Goal: Transaction & Acquisition: Purchase product/service

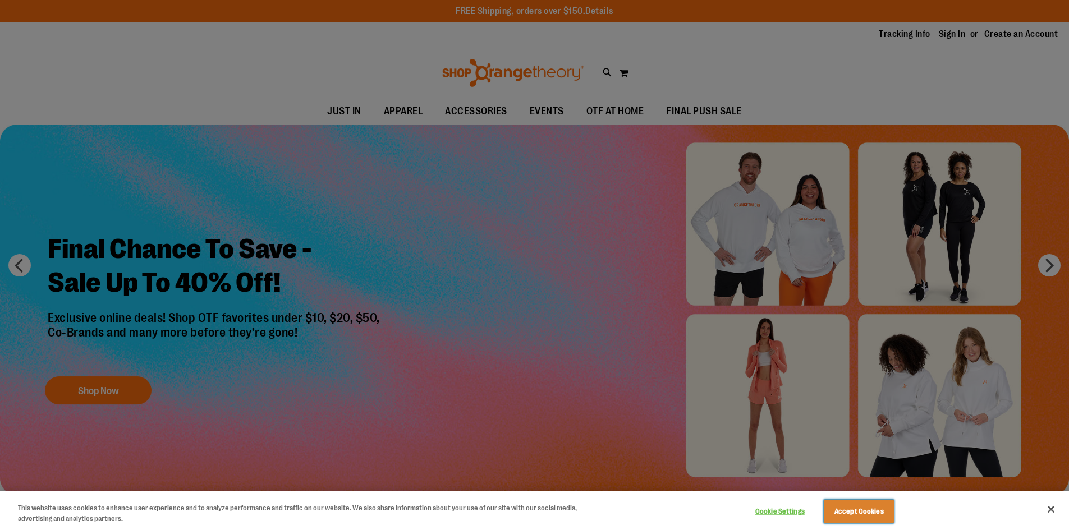
click at [874, 517] on button "Accept Cookies" at bounding box center [859, 512] width 70 height 24
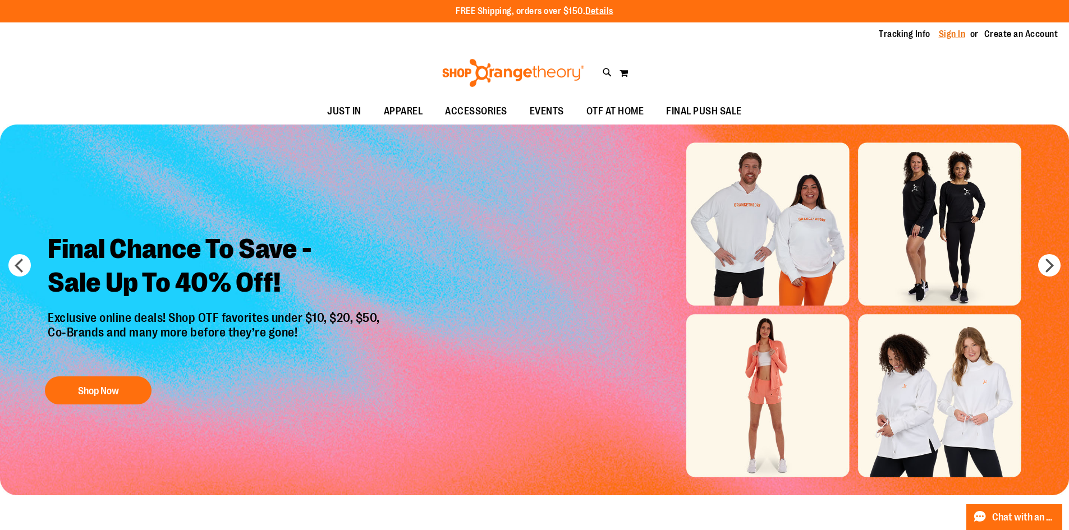
click at [955, 34] on link "Sign In" at bounding box center [952, 34] width 27 height 12
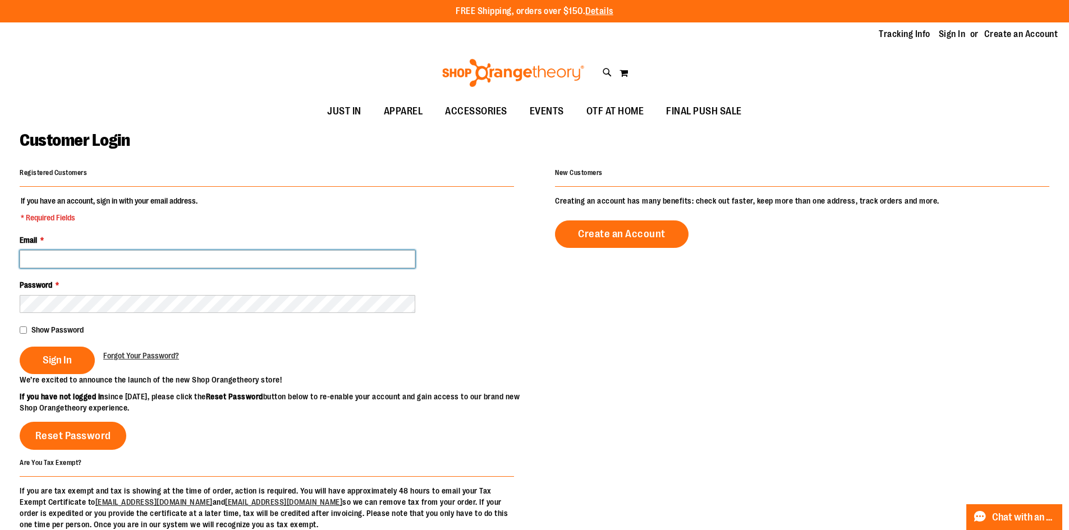
click at [314, 259] on input "Email *" at bounding box center [218, 259] width 396 height 18
type input "**********"
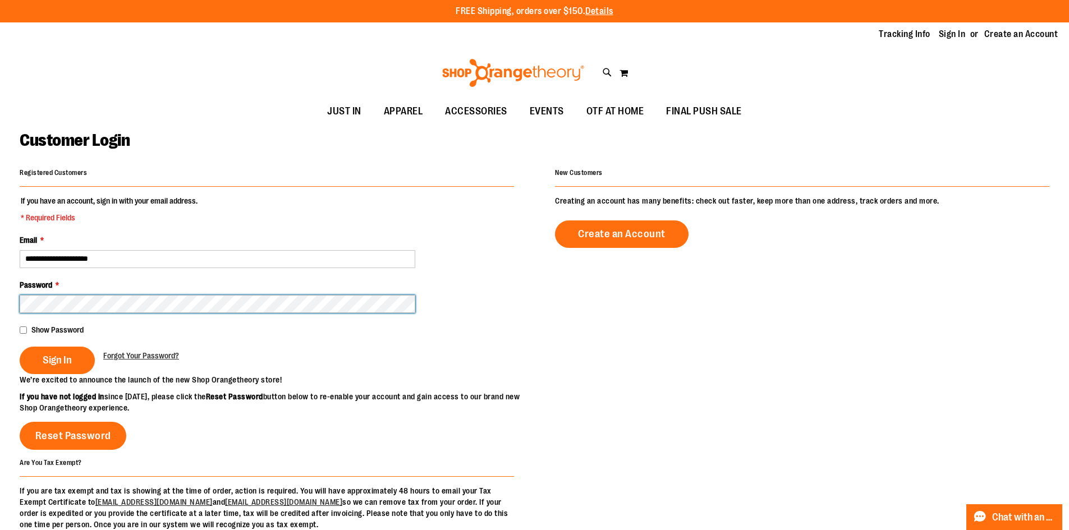
click at [20, 347] on button "Sign In" at bounding box center [57, 360] width 75 height 27
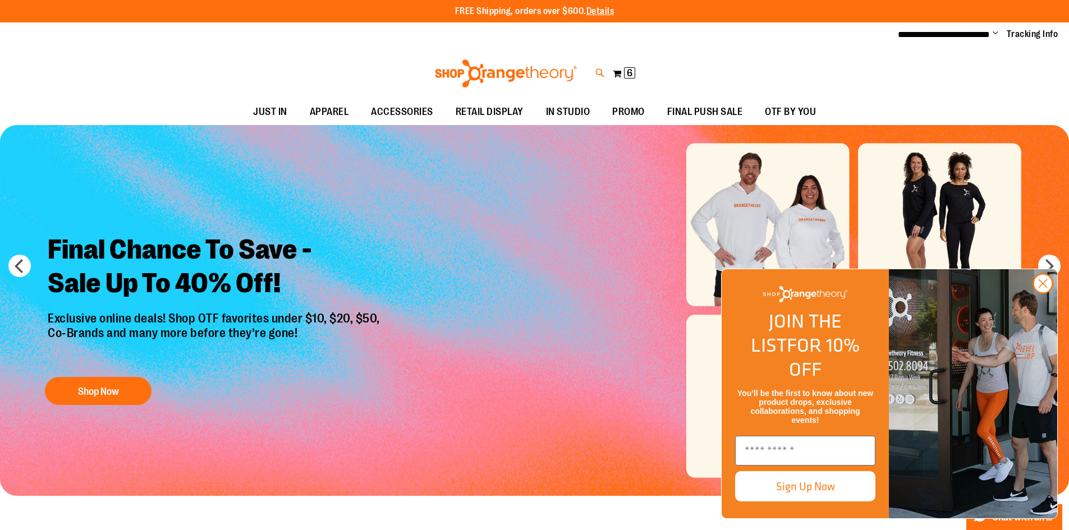
click at [603, 71] on icon at bounding box center [600, 73] width 10 height 13
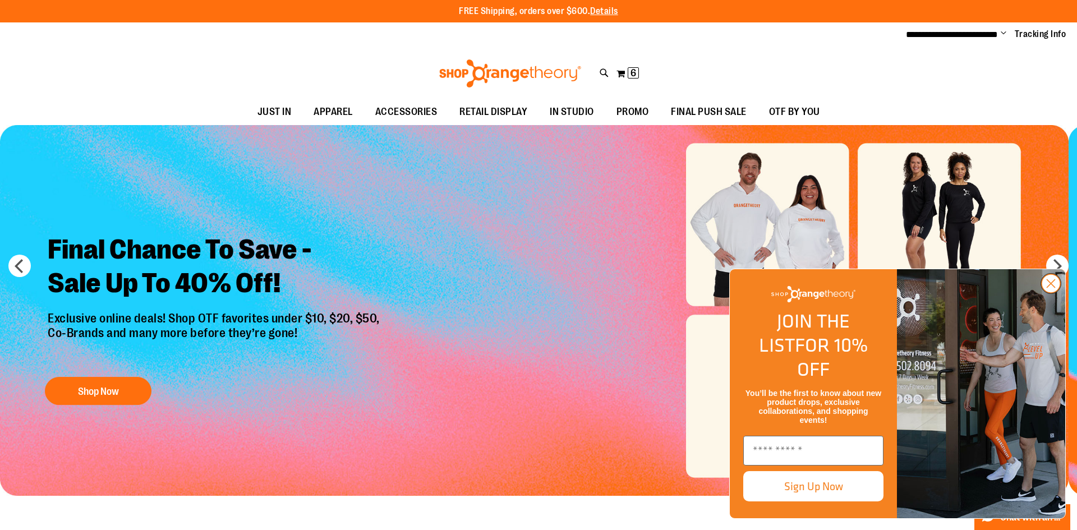
click at [1053, 293] on circle "Close dialog" at bounding box center [1051, 283] width 19 height 19
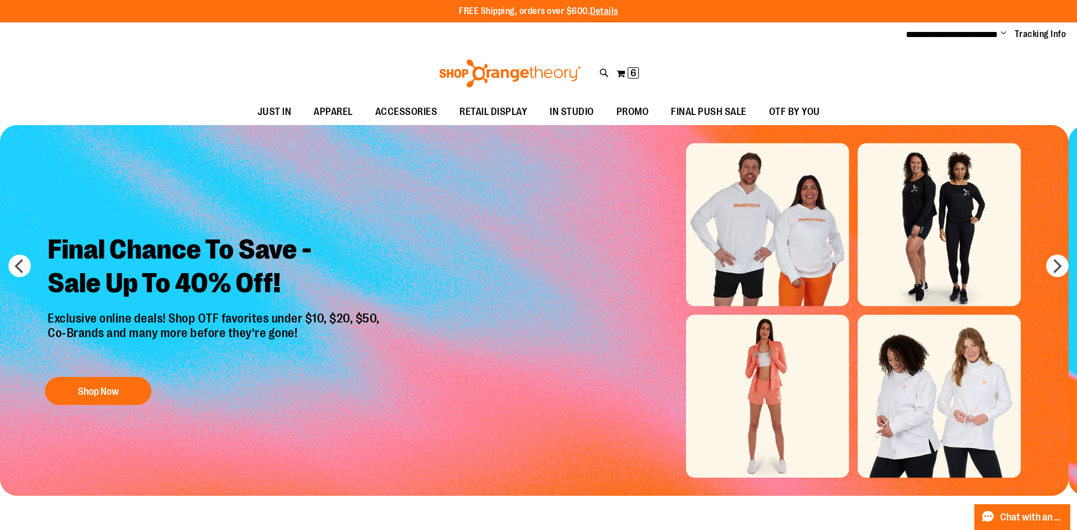
type input "**********"
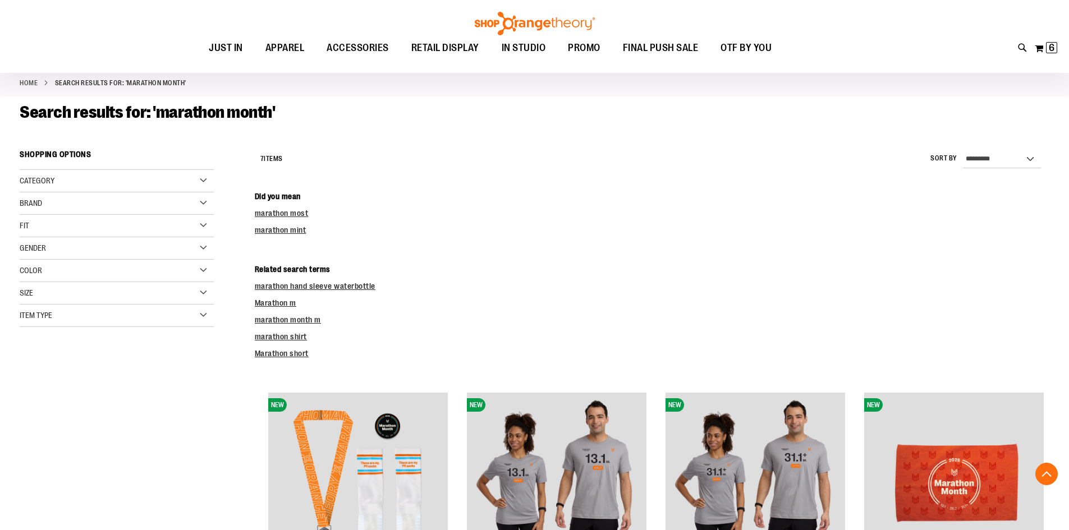
scroll to position [280, 0]
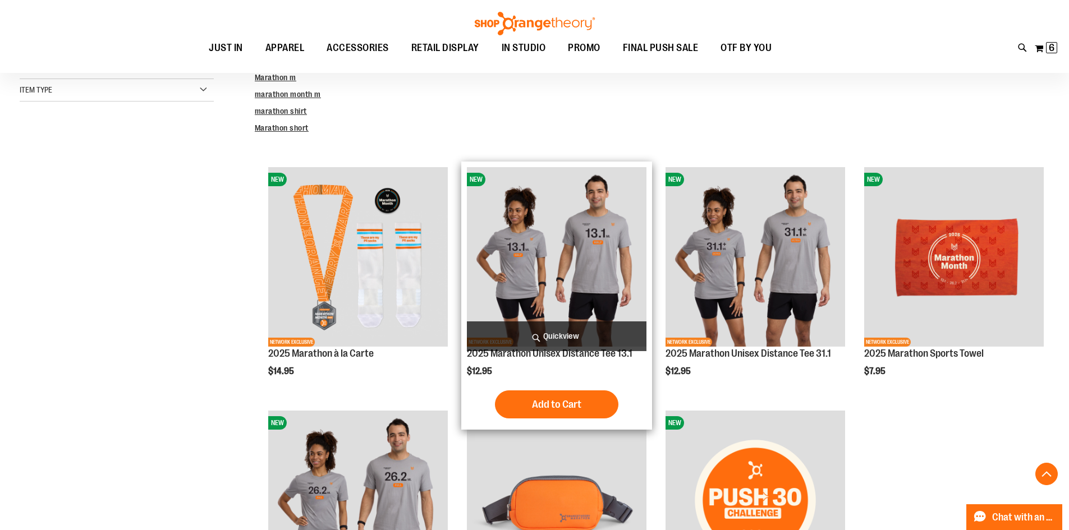
click at [598, 257] on img "product" at bounding box center [557, 257] width 180 height 180
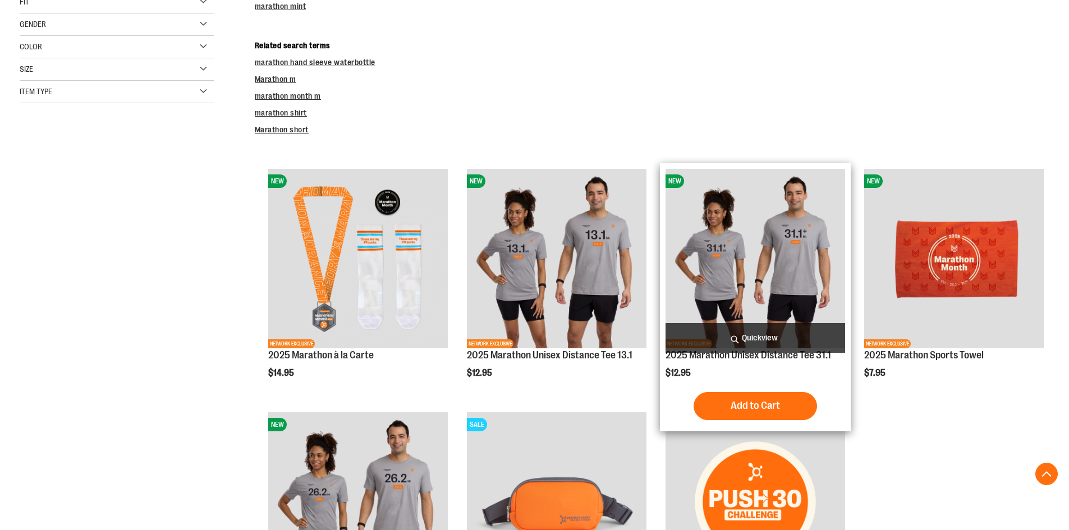
scroll to position [279, 0]
click at [748, 262] on img "product" at bounding box center [755, 259] width 180 height 180
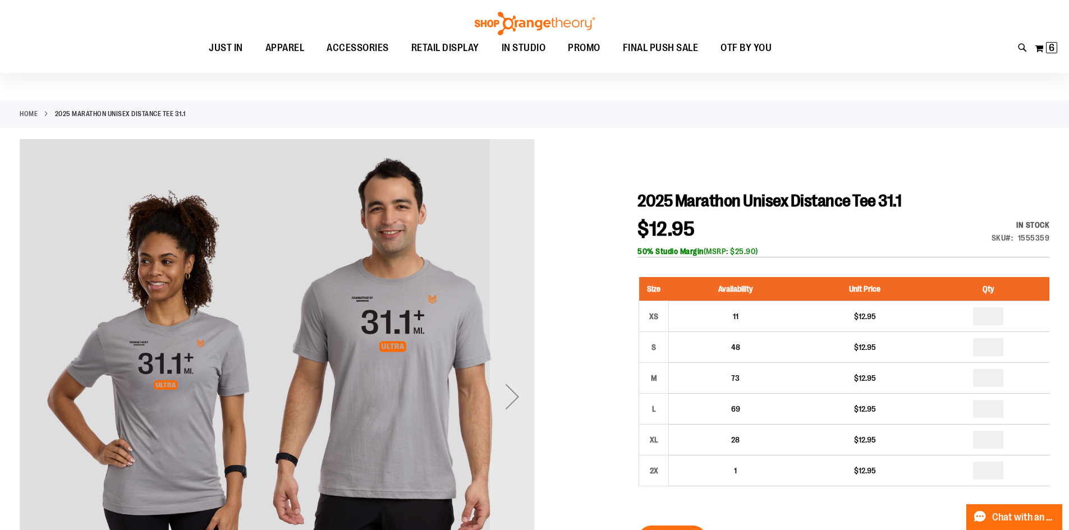
scroll to position [280, 0]
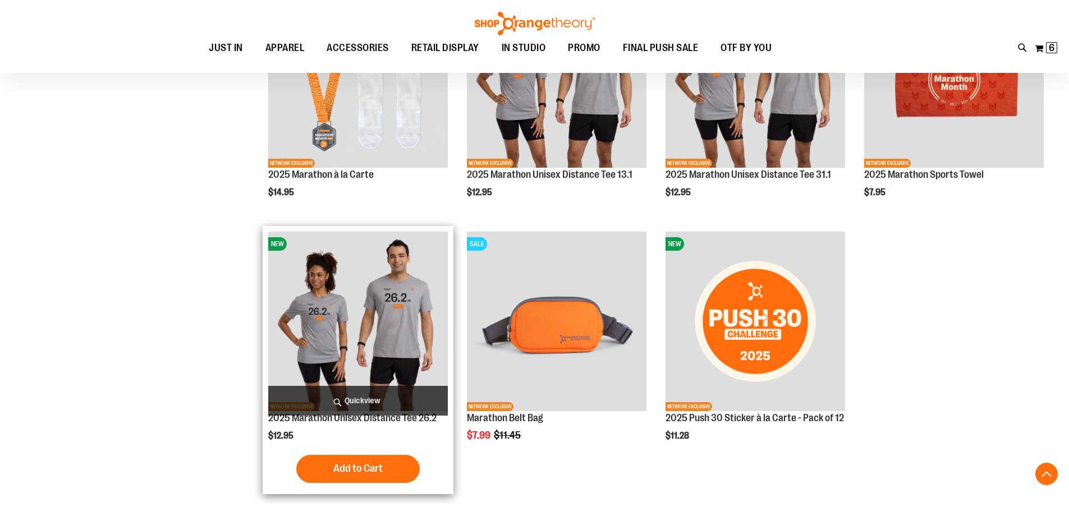
scroll to position [335, 0]
click at [386, 311] on img "product" at bounding box center [358, 322] width 180 height 180
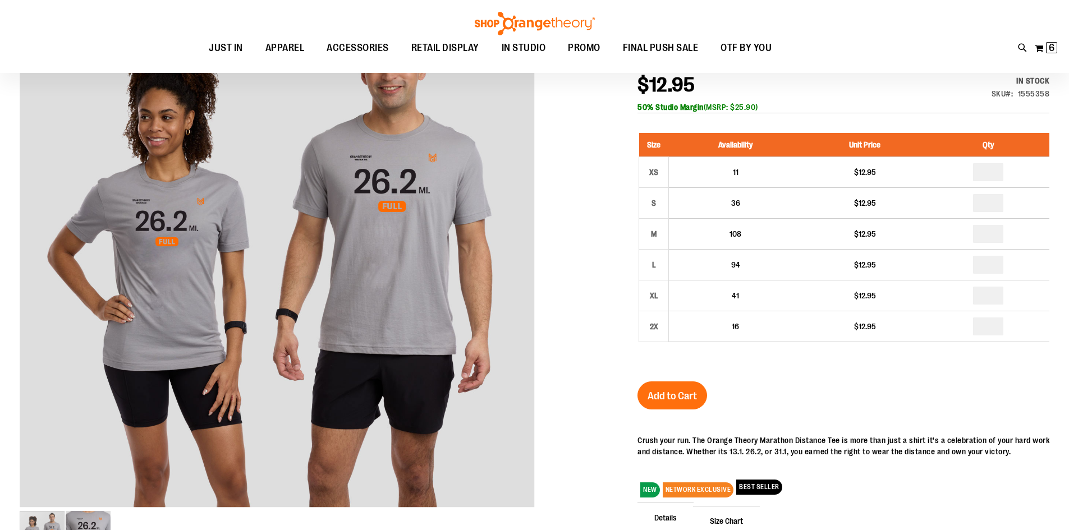
scroll to position [167, 0]
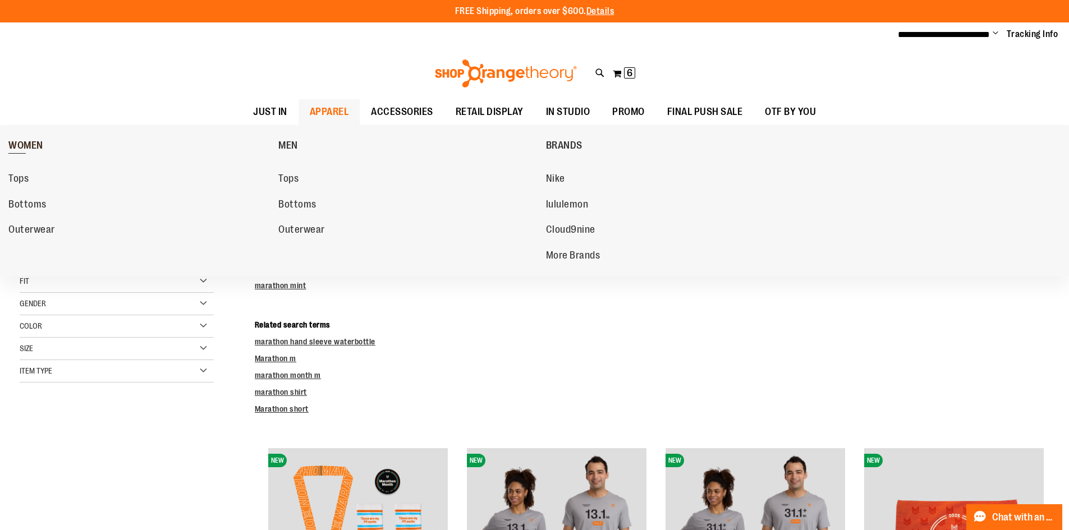
click at [32, 142] on span "WOMEN" at bounding box center [25, 147] width 35 height 14
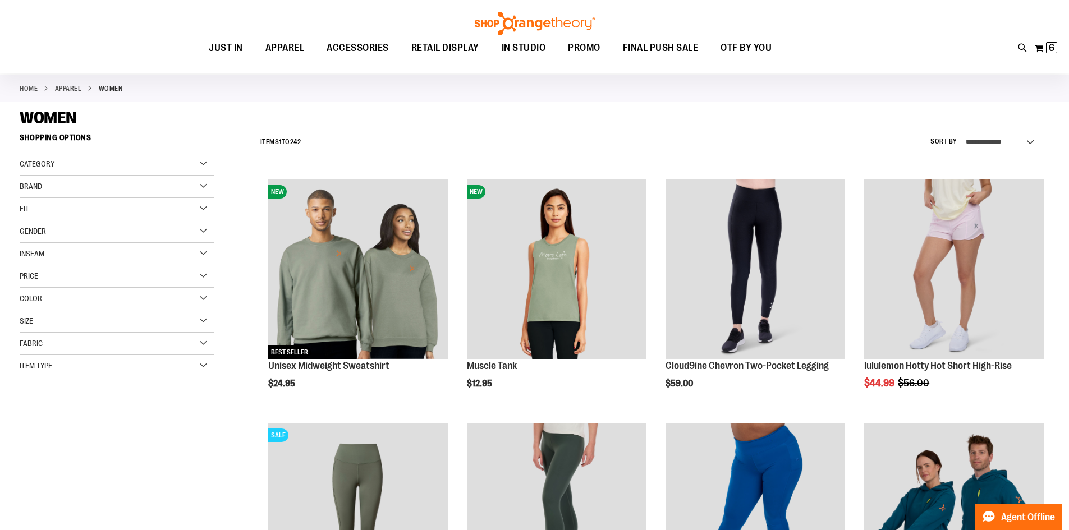
scroll to position [56, 0]
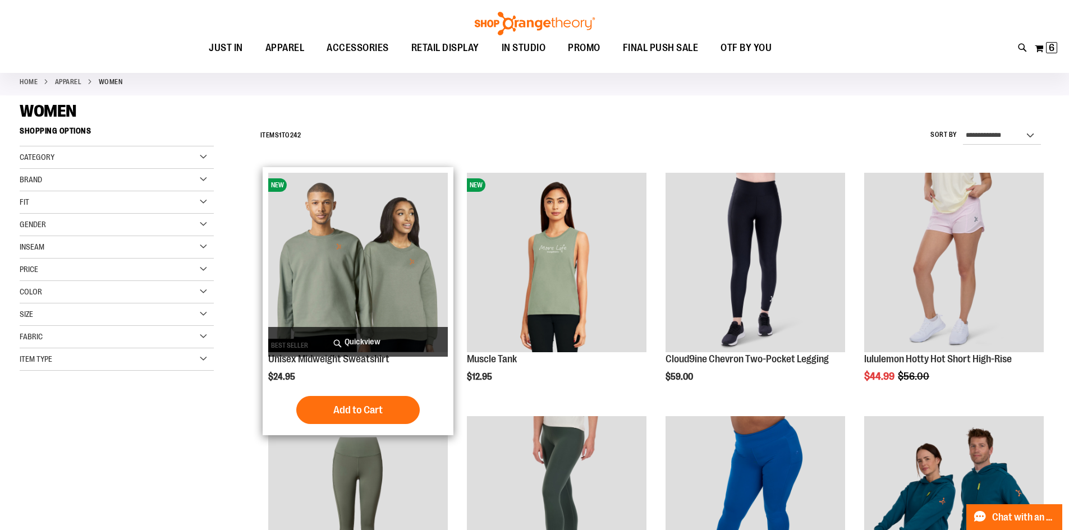
click at [363, 254] on img "product" at bounding box center [358, 263] width 180 height 180
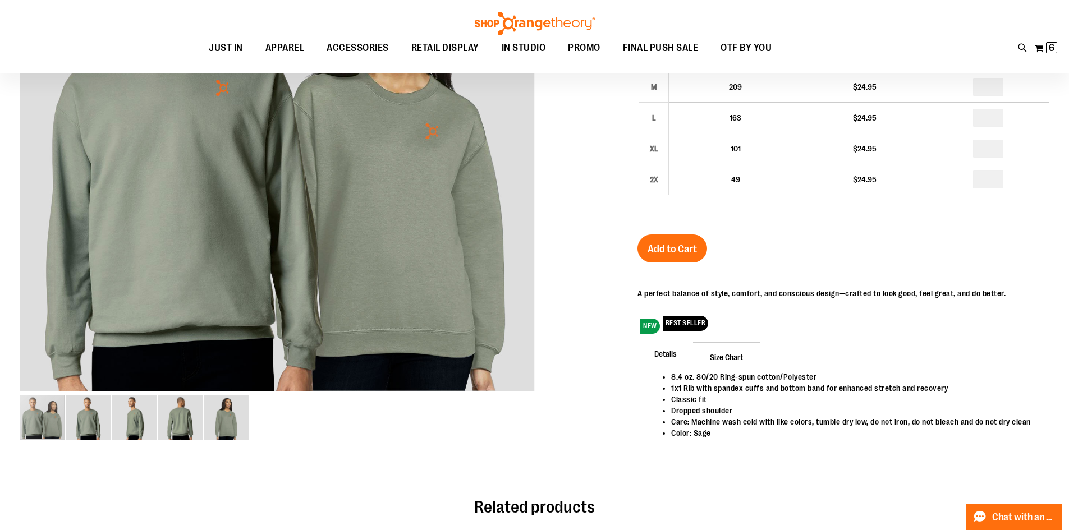
scroll to position [55, 0]
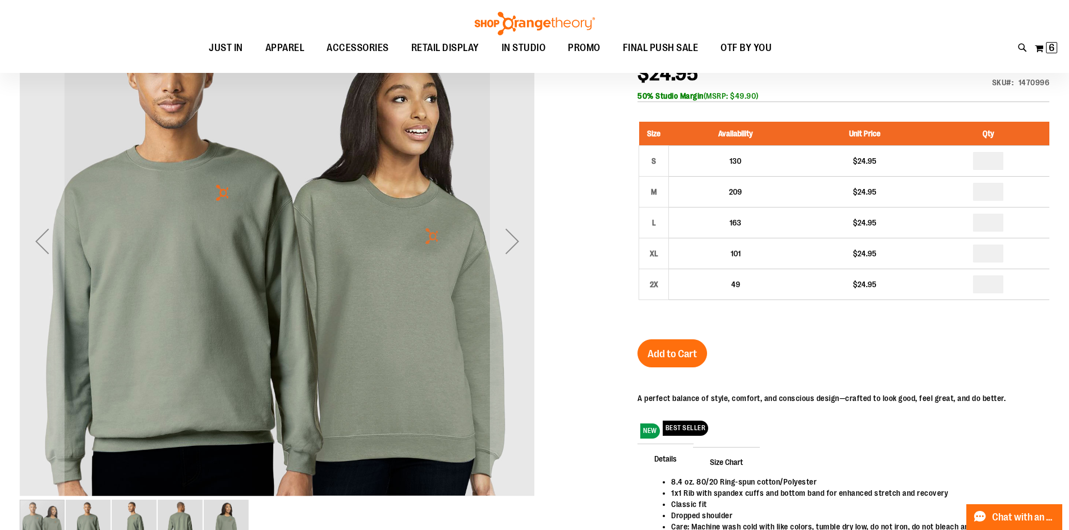
click at [174, 520] on img "image 4 of 5" at bounding box center [180, 522] width 45 height 45
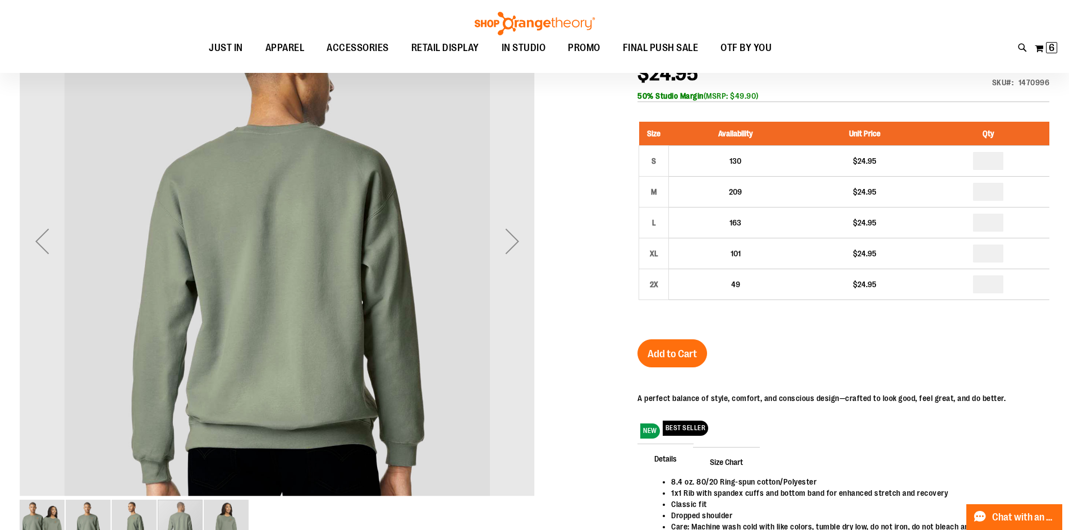
click at [90, 515] on img "image 2 of 5" at bounding box center [88, 522] width 45 height 45
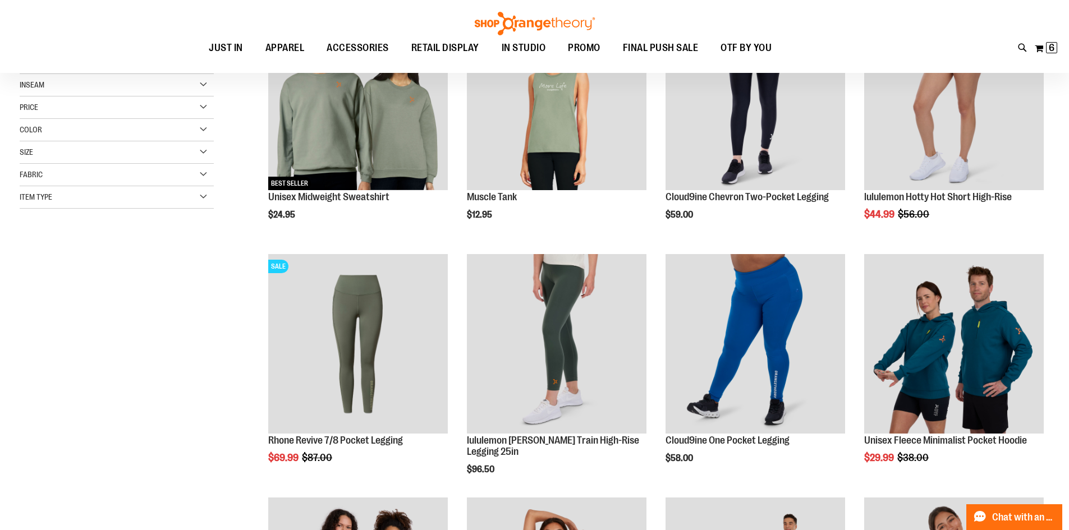
scroll to position [111, 0]
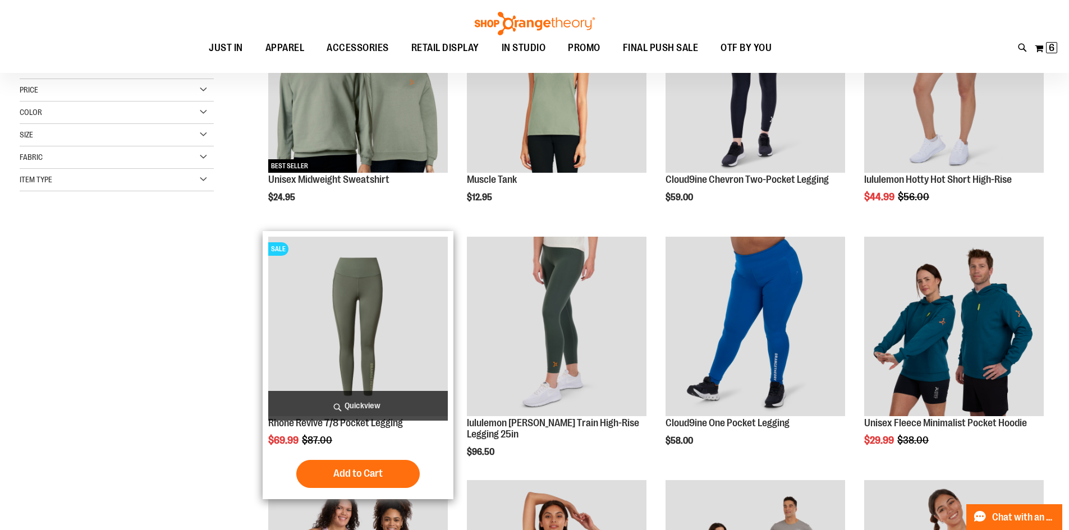
click at [358, 340] on img "product" at bounding box center [358, 327] width 180 height 180
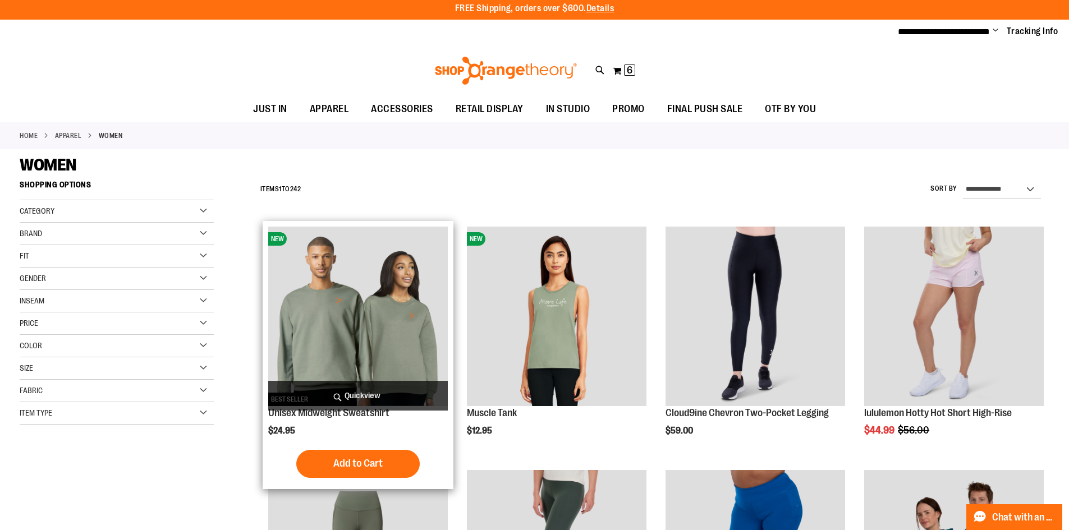
scroll to position [222, 0]
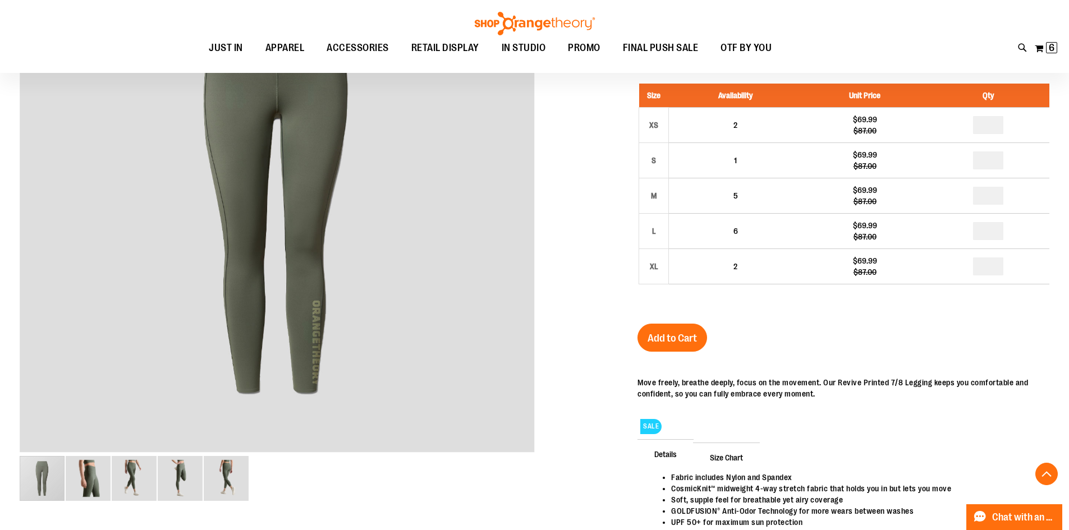
scroll to position [224, 0]
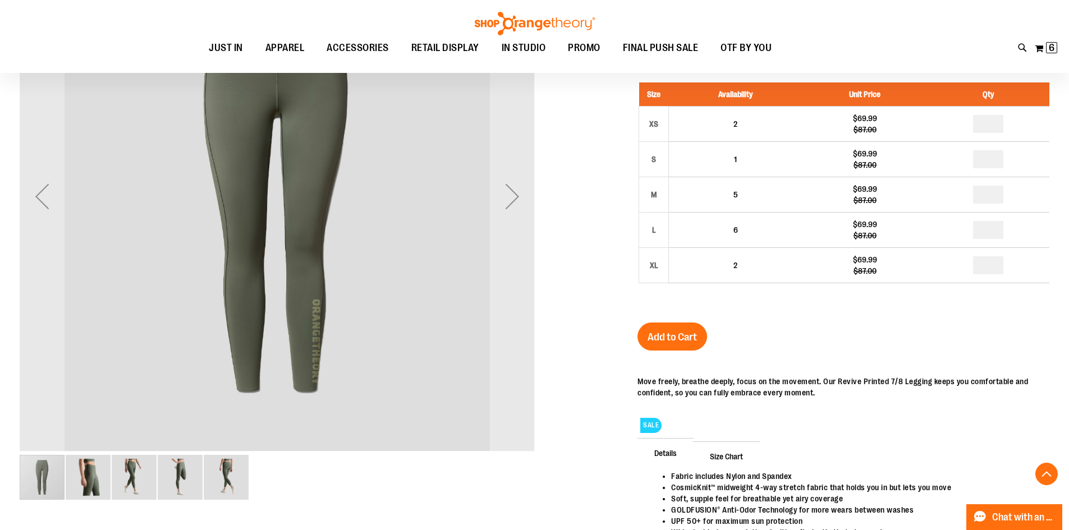
click at [231, 479] on img "image 5 of 5" at bounding box center [226, 477] width 45 height 45
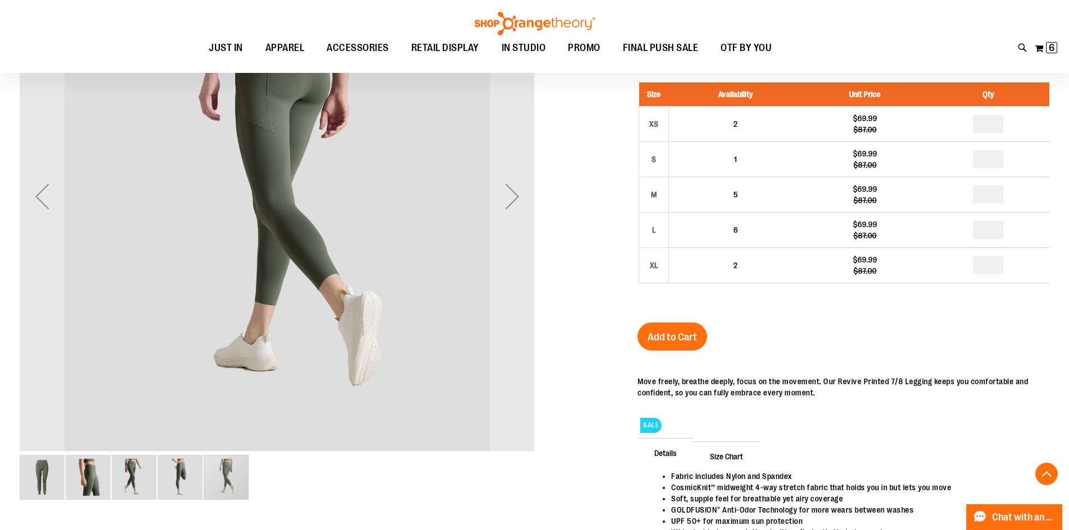
click at [187, 475] on img "image 4 of 5" at bounding box center [180, 477] width 45 height 45
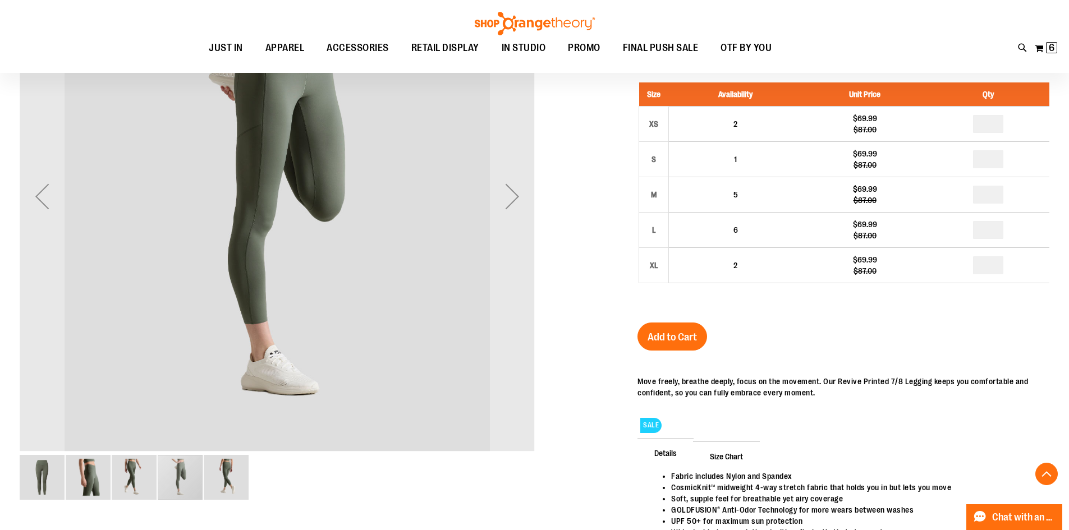
click at [139, 476] on img "image 3 of 5" at bounding box center [134, 477] width 45 height 45
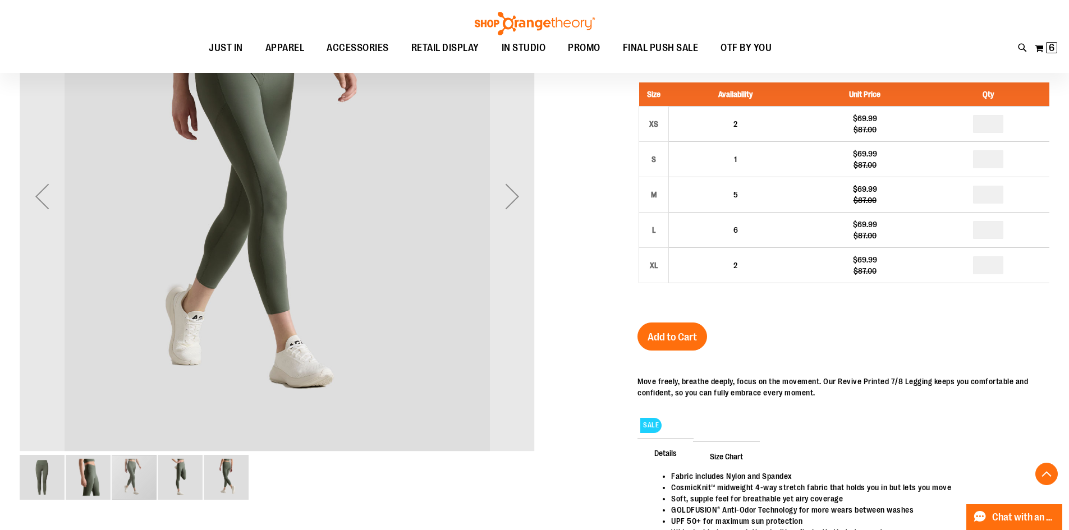
click at [97, 478] on img "image 2 of 5" at bounding box center [88, 477] width 45 height 45
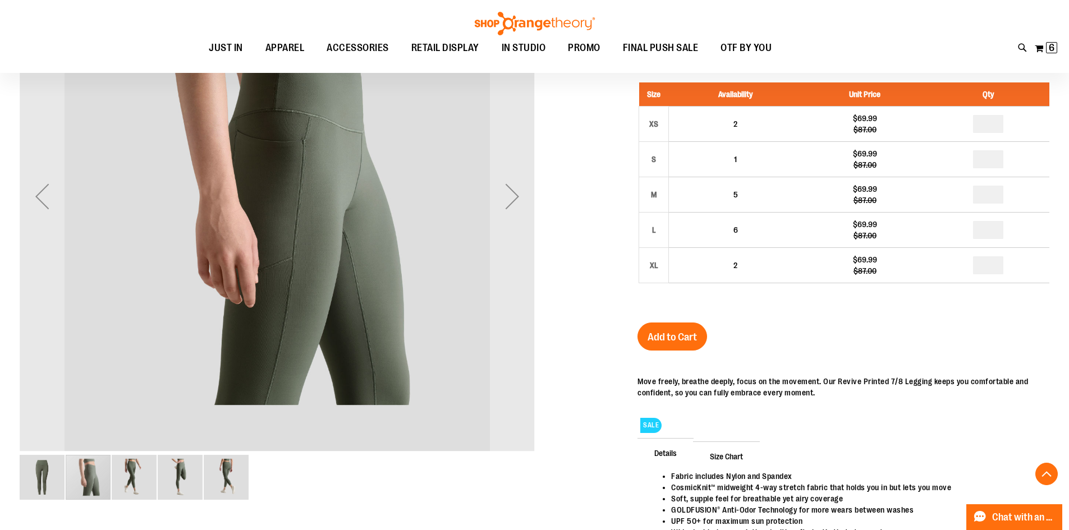
click at [57, 478] on img "image 1 of 5" at bounding box center [42, 477] width 45 height 45
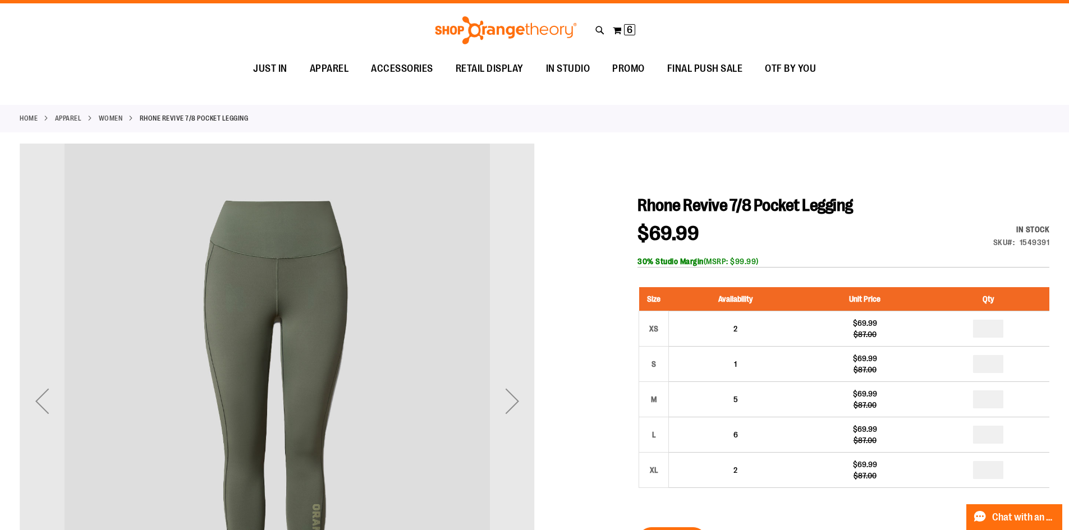
scroll to position [0, 0]
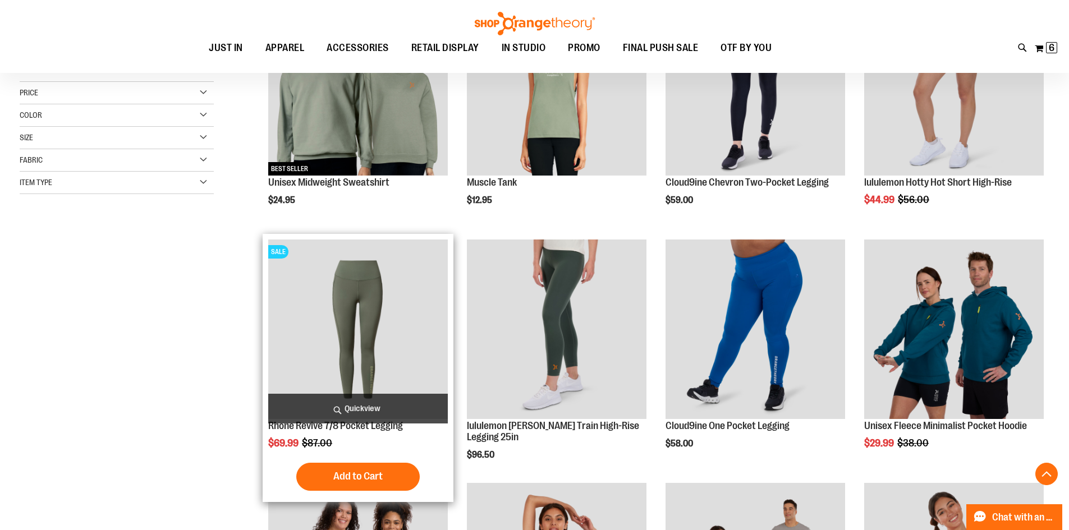
scroll to position [457, 0]
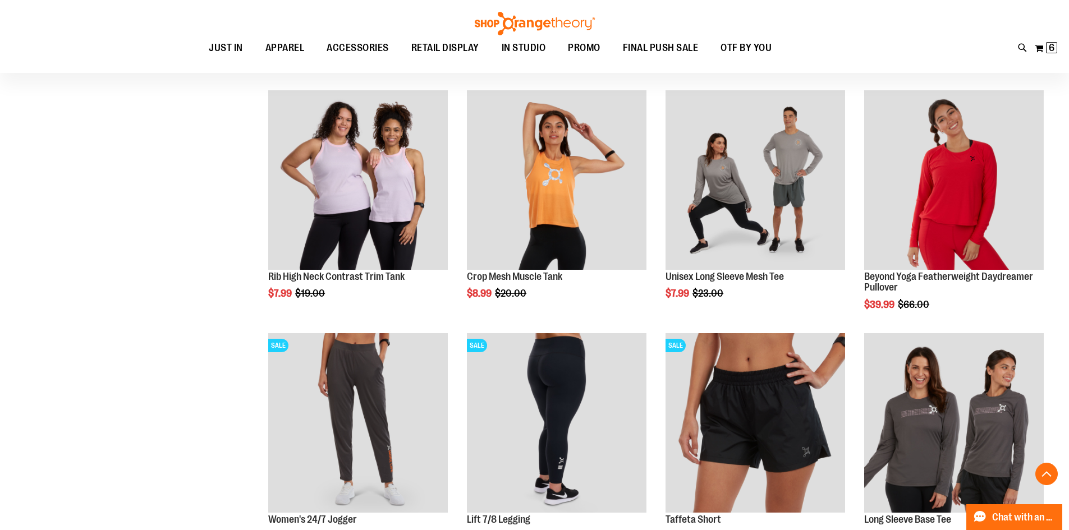
scroll to position [681, 0]
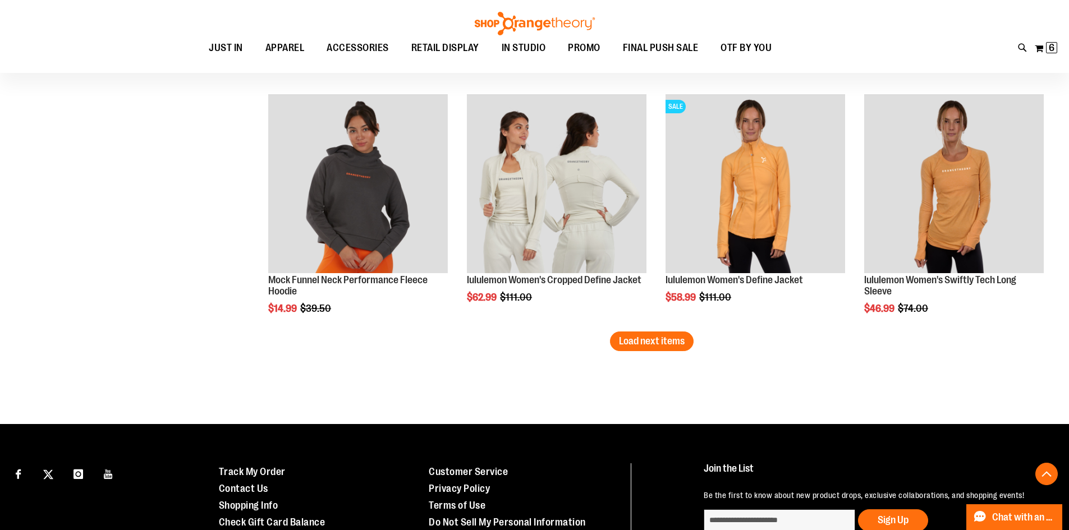
scroll to position [2084, 0]
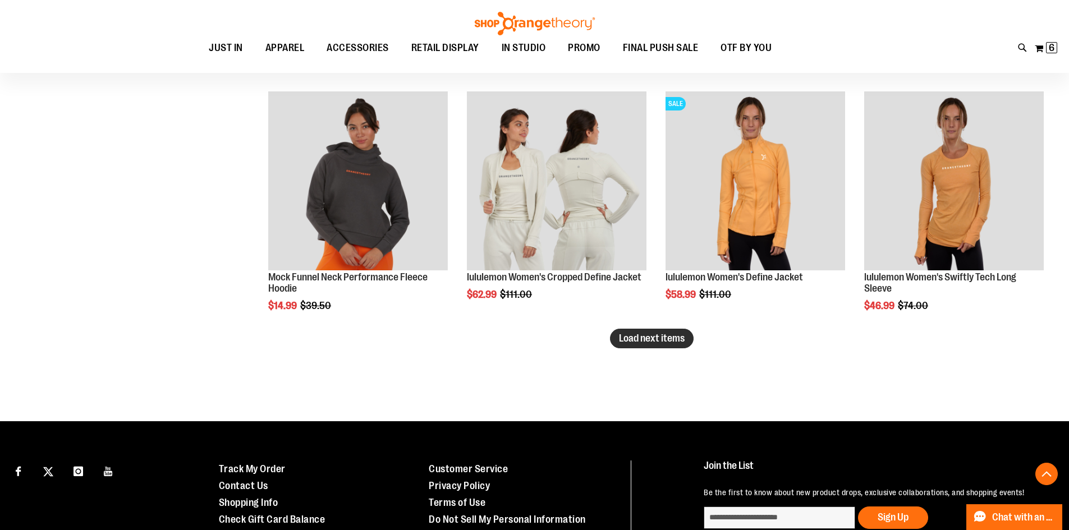
click at [650, 344] on span "Load next items" at bounding box center [652, 338] width 66 height 11
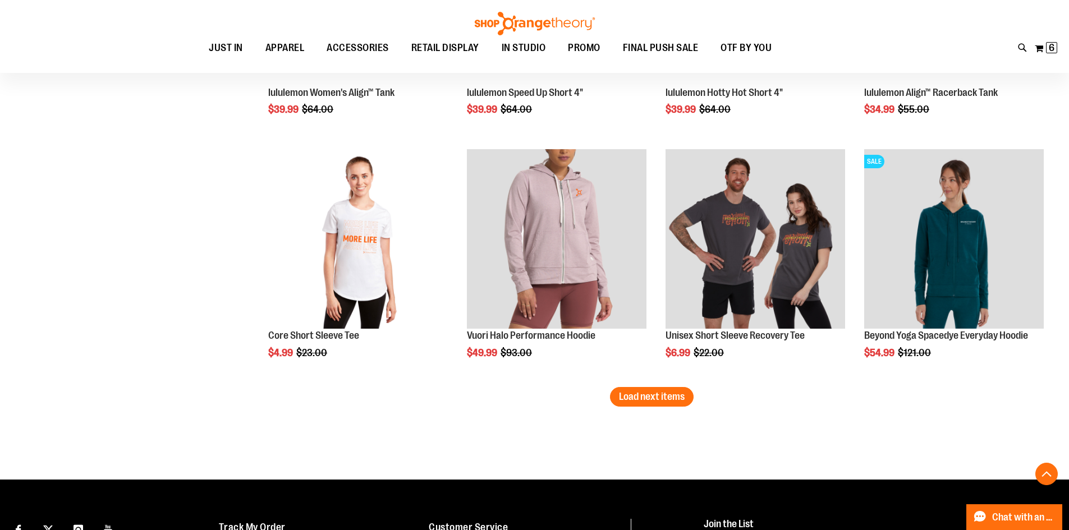
scroll to position [2757, 0]
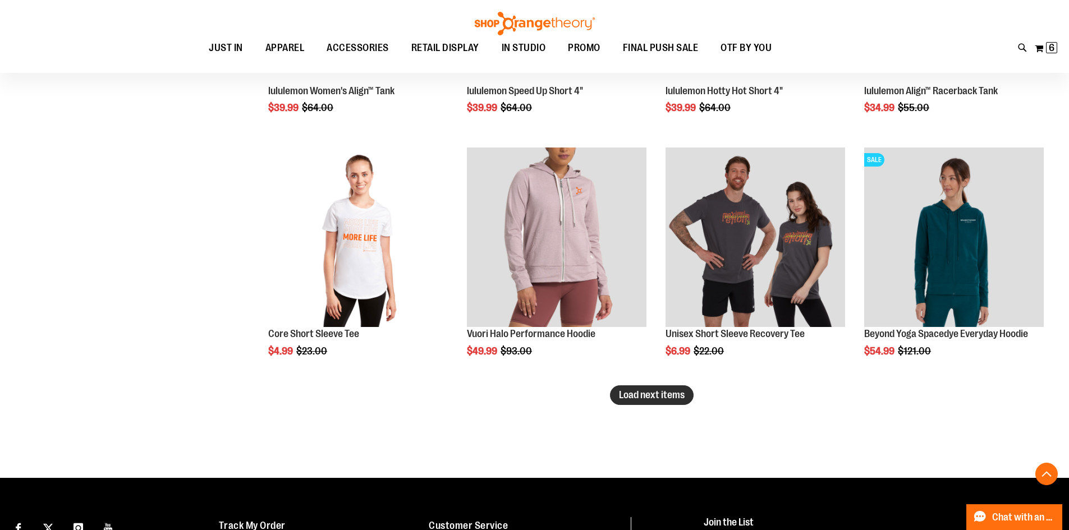
click at [663, 402] on button "Load next items" at bounding box center [652, 395] width 84 height 20
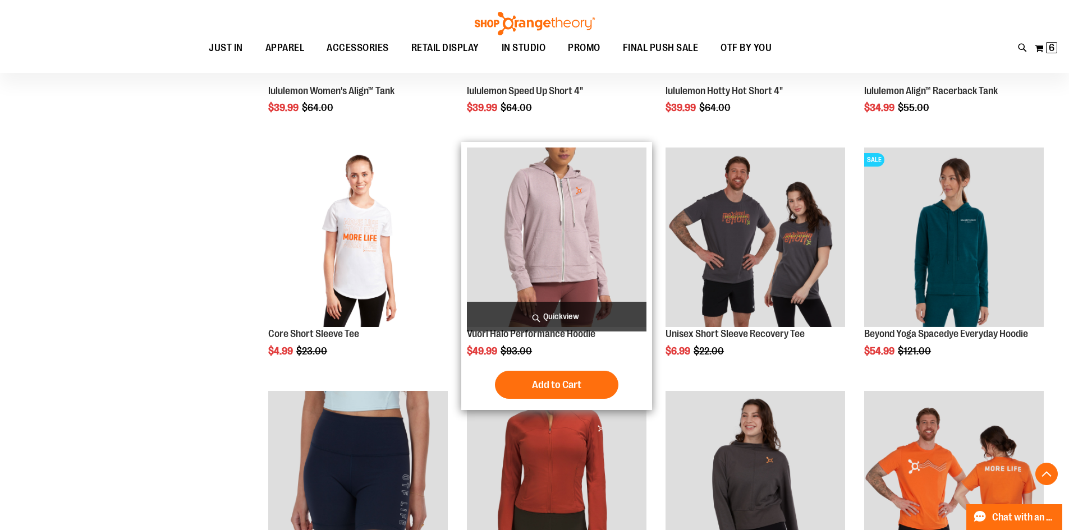
click at [530, 261] on img "product" at bounding box center [557, 238] width 180 height 180
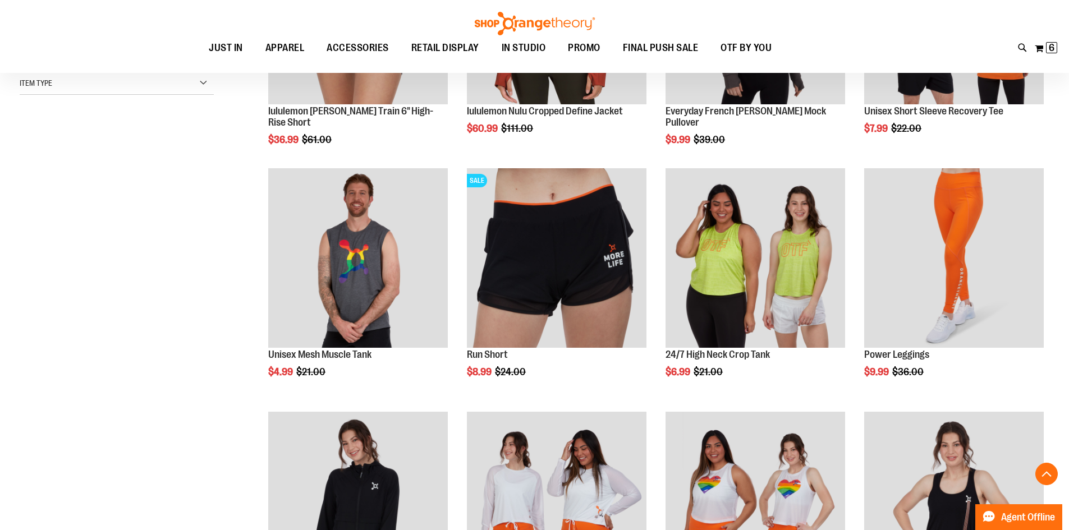
scroll to position [112, 0]
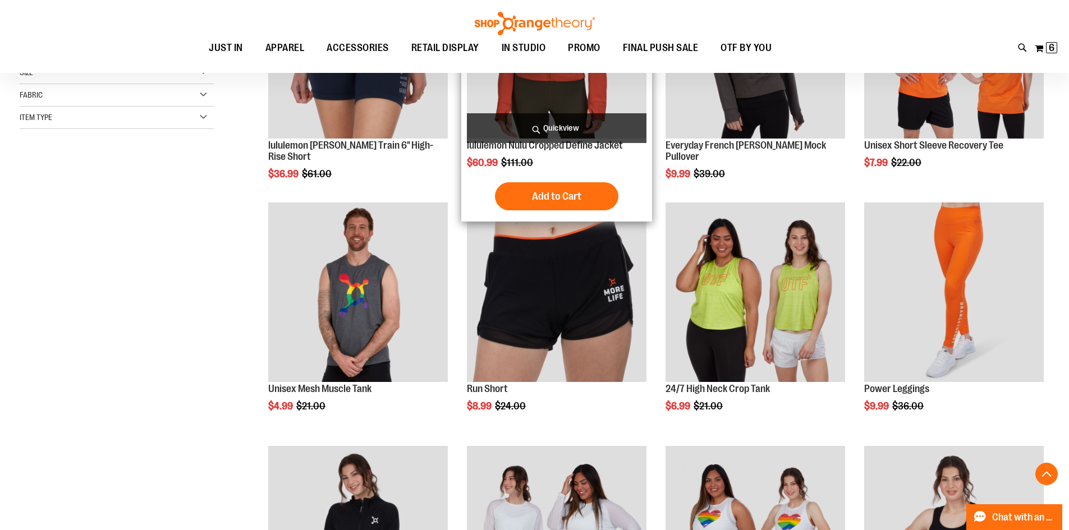
scroll to position [168, 0]
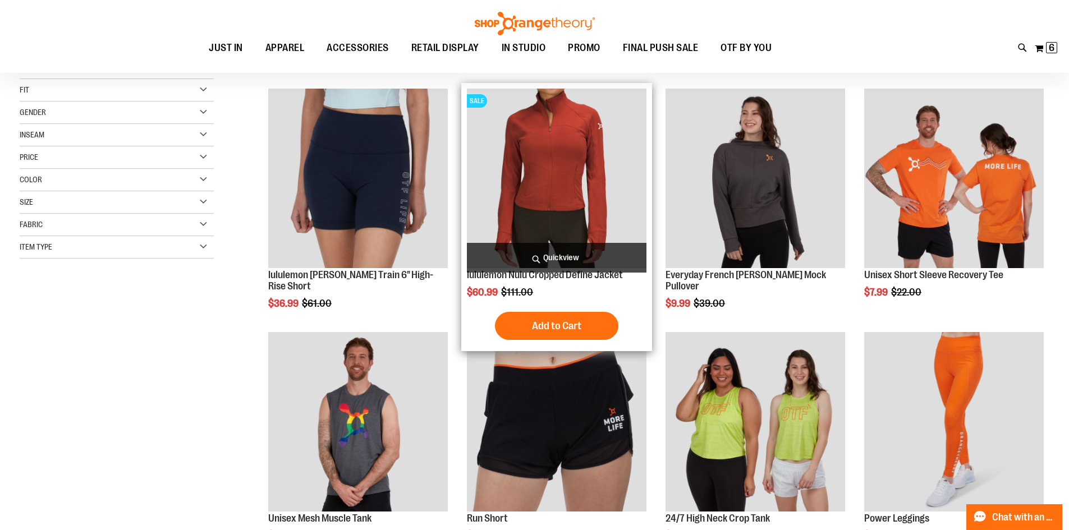
click at [522, 159] on img "product" at bounding box center [557, 179] width 180 height 180
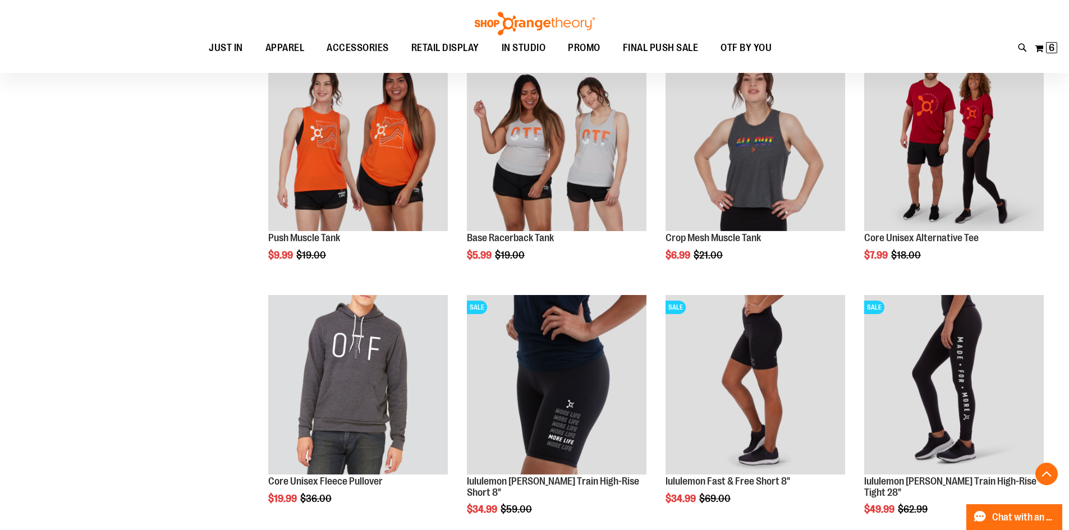
scroll to position [956, 0]
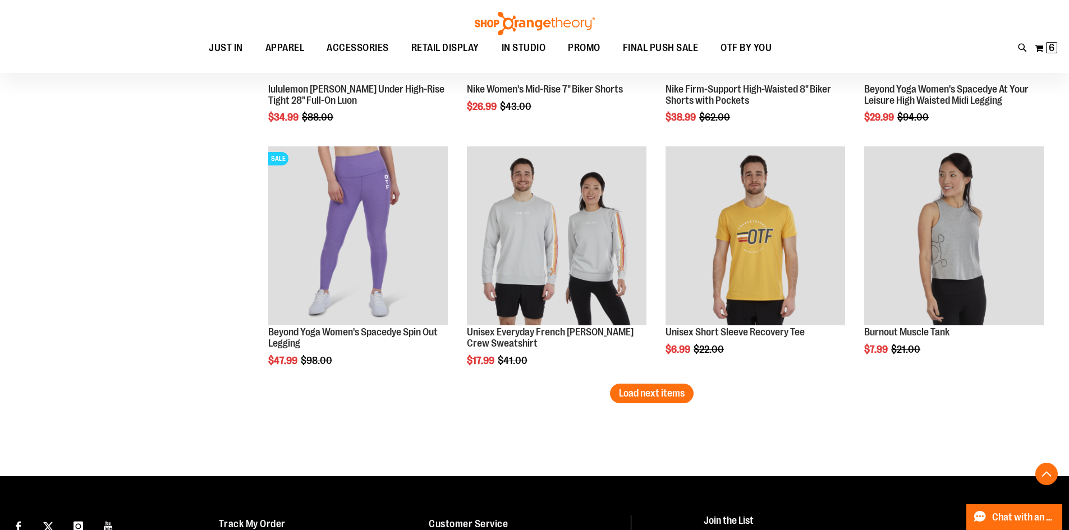
scroll to position [2078, 0]
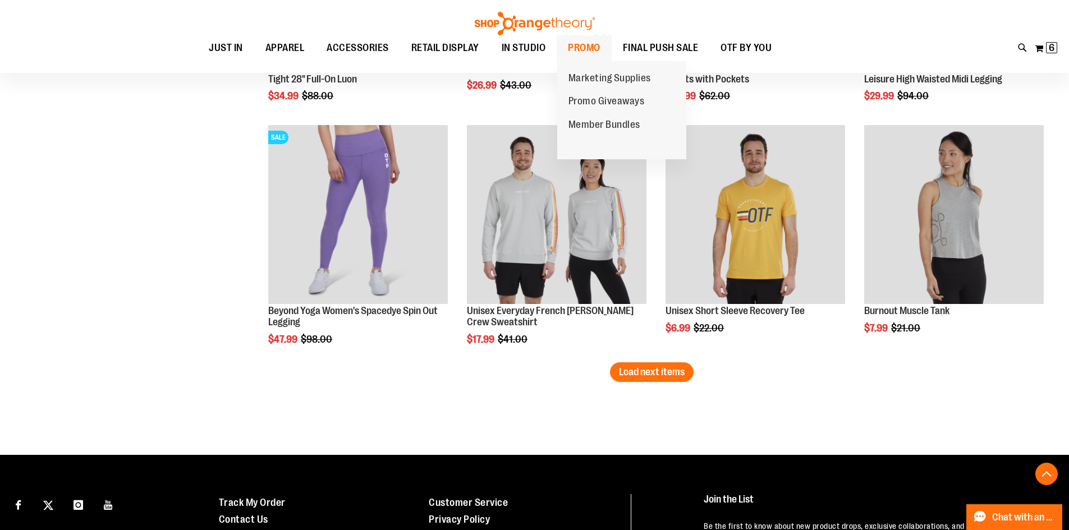
click at [584, 48] on span "PROMO" at bounding box center [584, 47] width 33 height 25
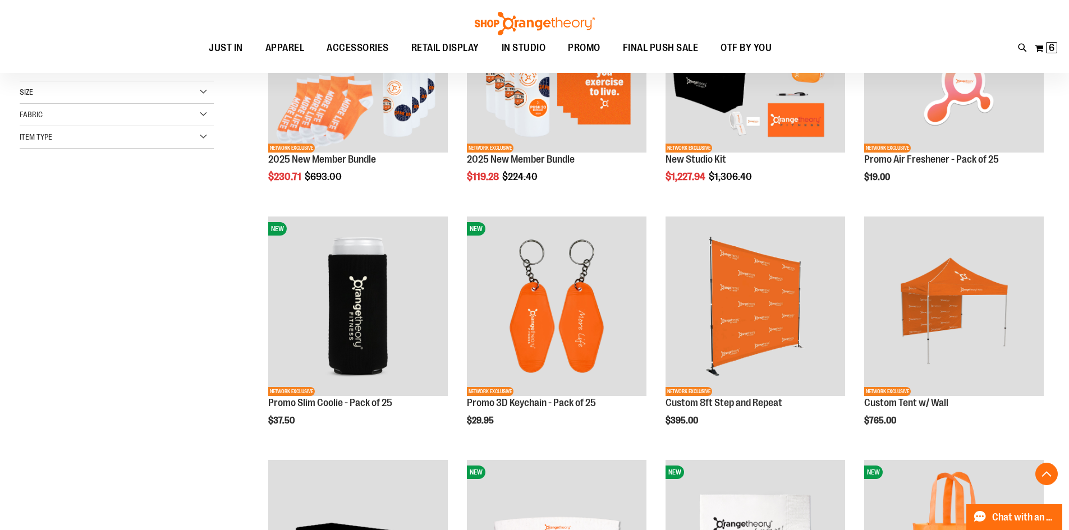
scroll to position [336, 0]
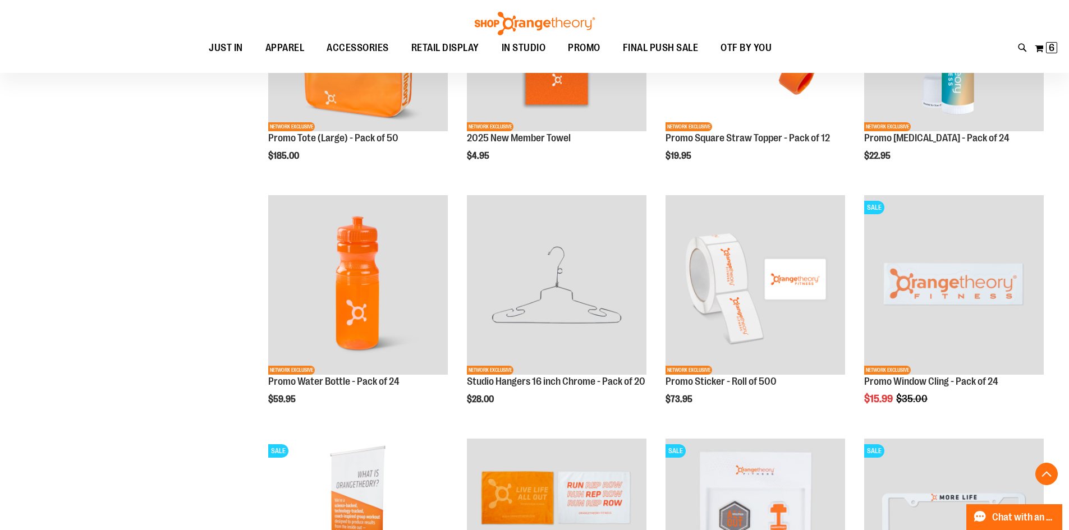
scroll to position [1009, 0]
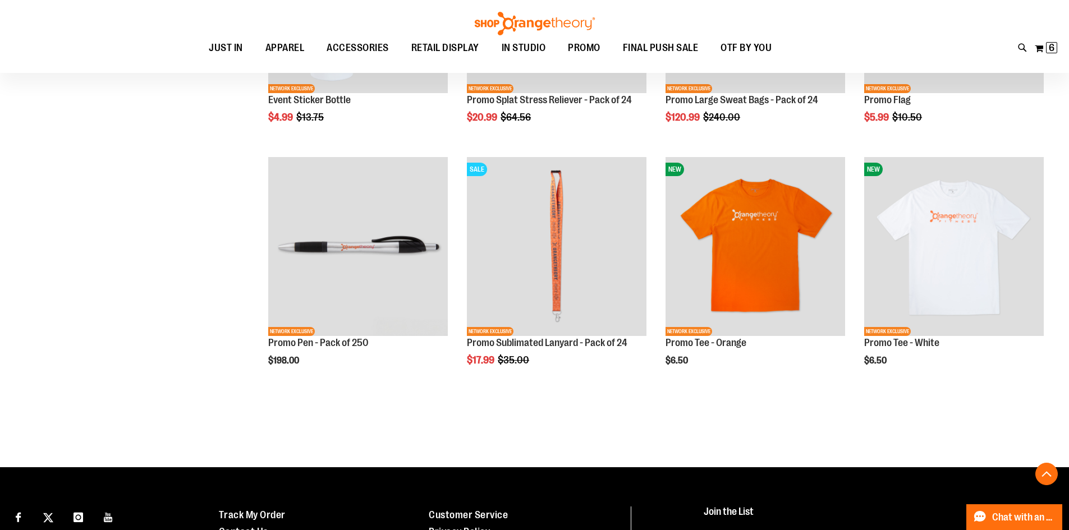
scroll to position [2019, 0]
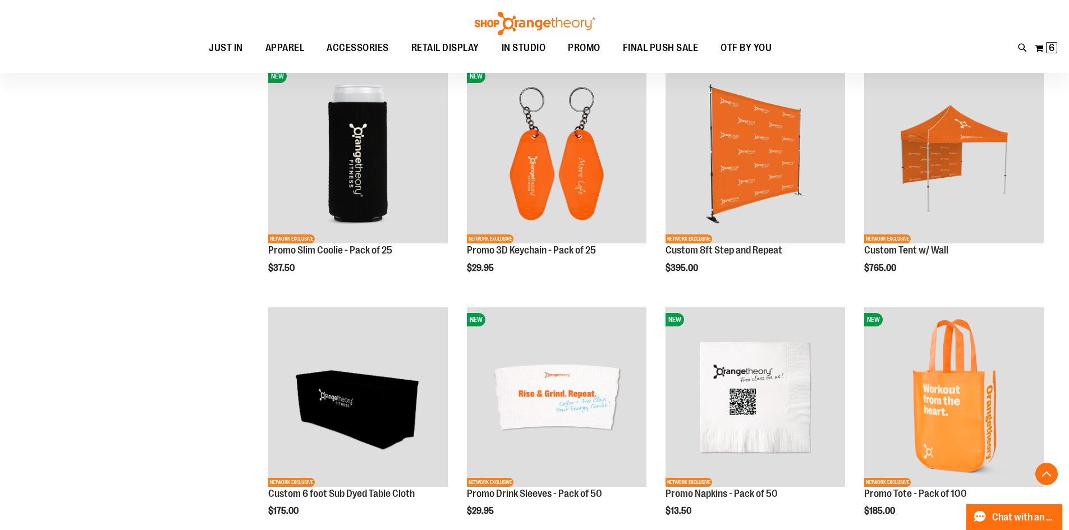
scroll to position [448, 0]
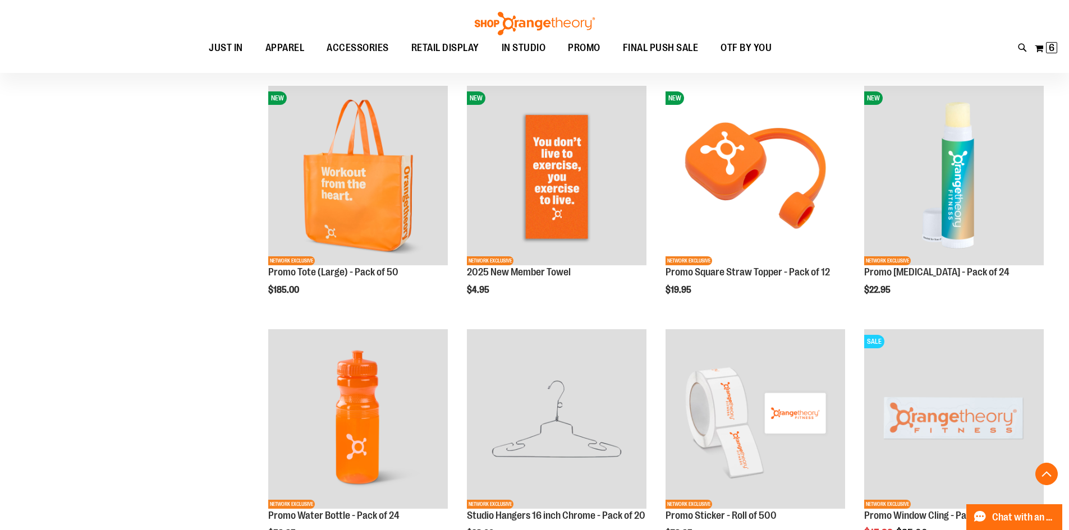
scroll to position [897, 0]
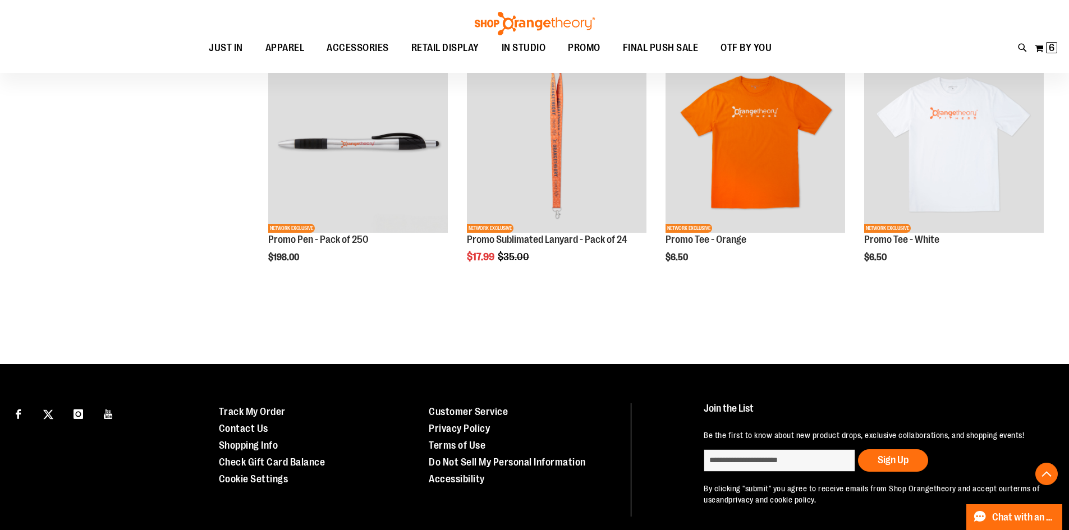
scroll to position [2132, 0]
